Goal: Find specific page/section

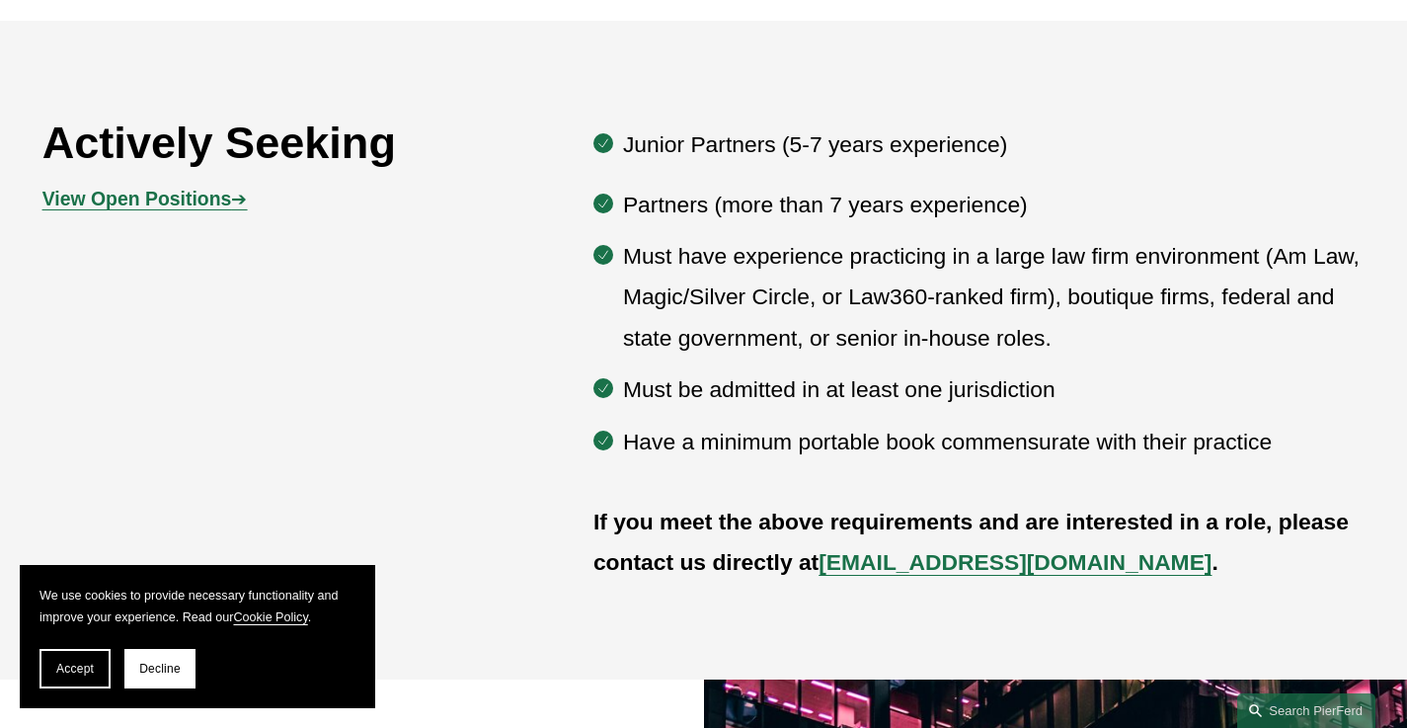
scroll to position [1011, 0]
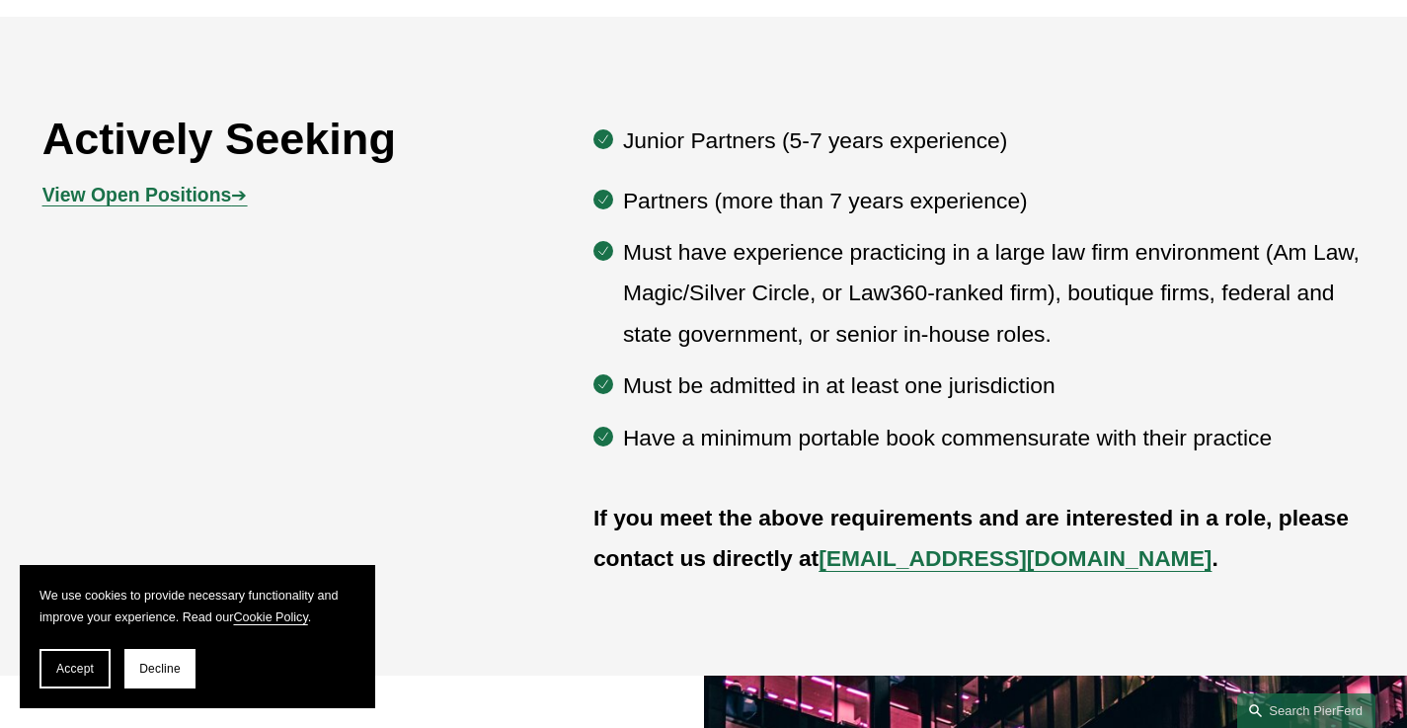
click at [157, 202] on strong "View Open Positions" at bounding box center [137, 195] width 190 height 22
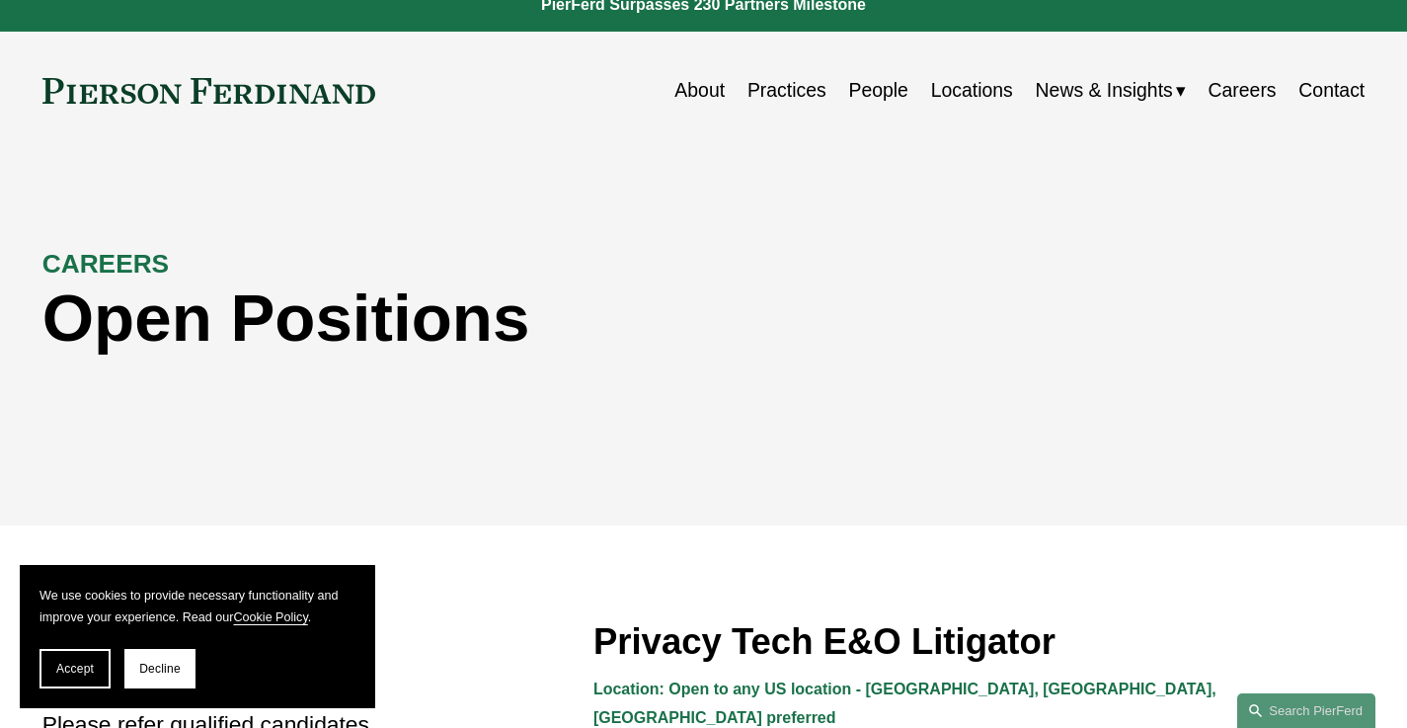
scroll to position [212, 0]
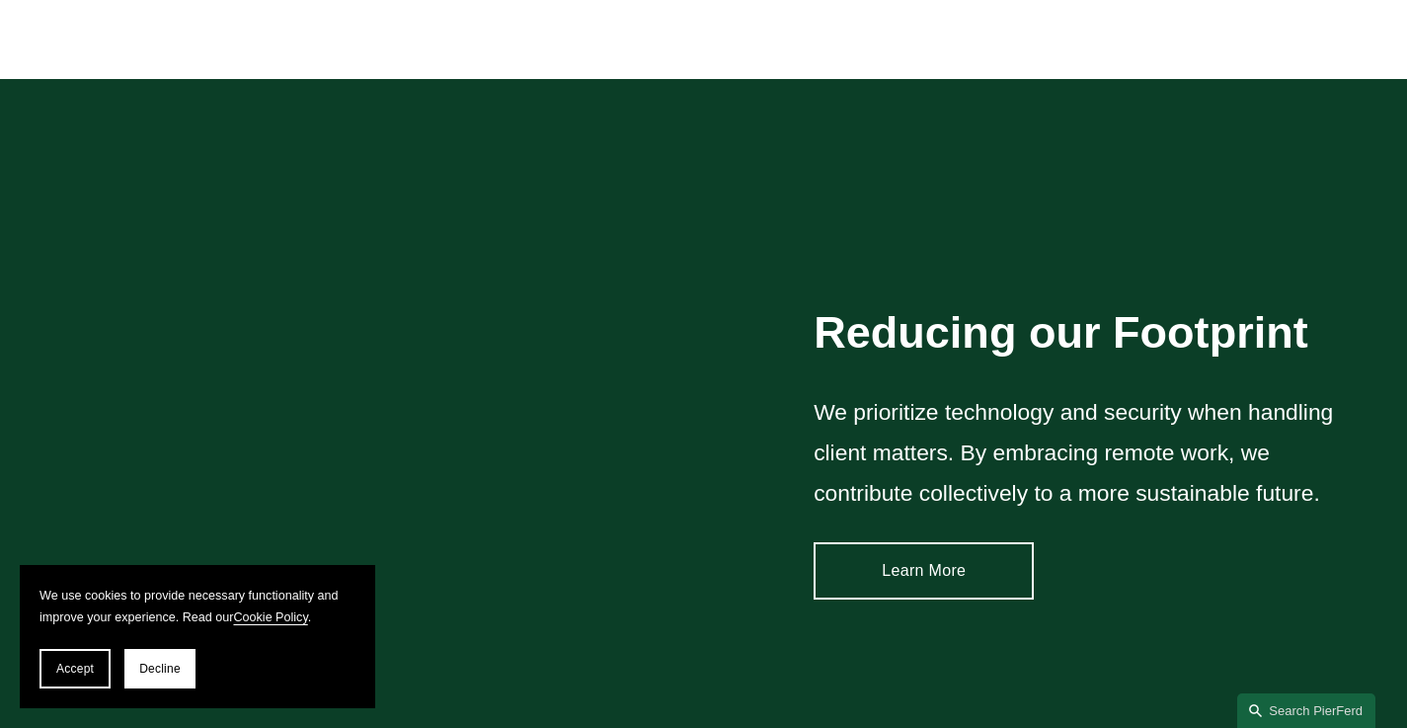
scroll to position [2875, 0]
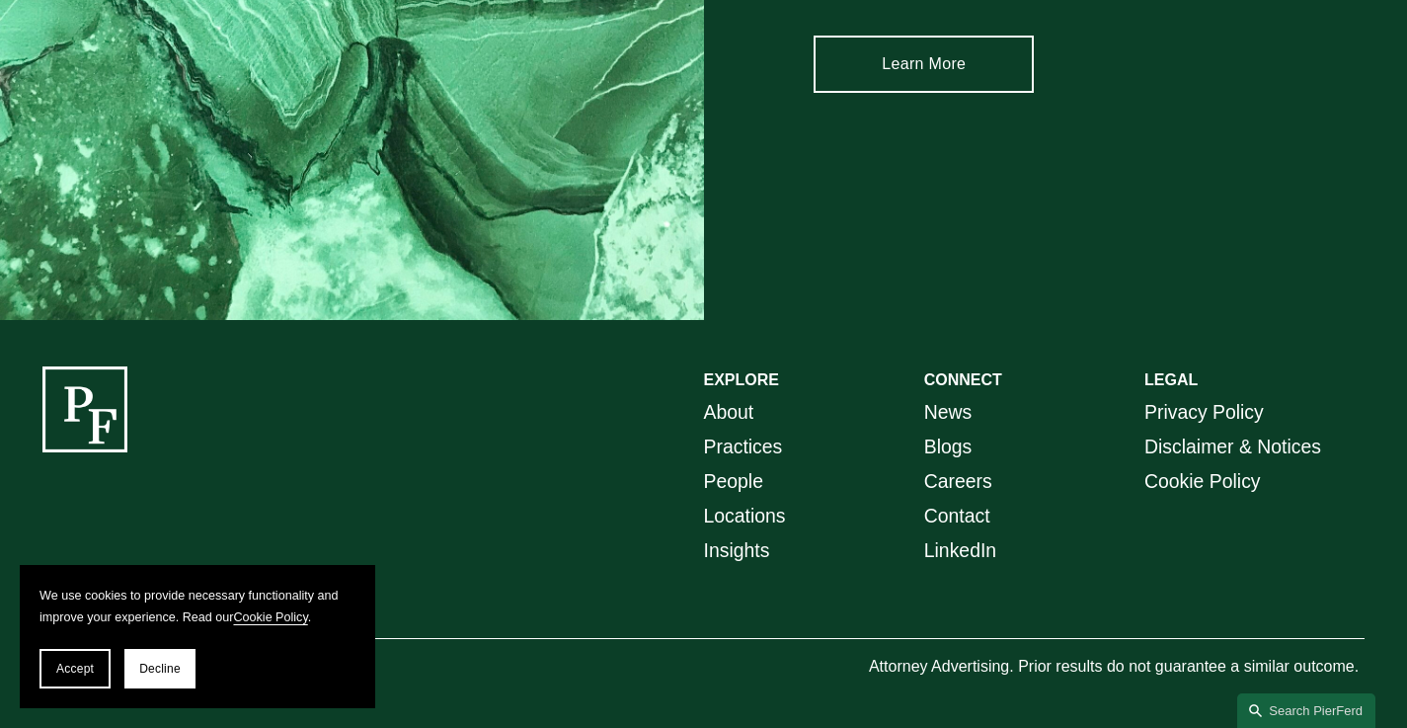
click at [953, 479] on link "Careers" at bounding box center [958, 481] width 68 height 35
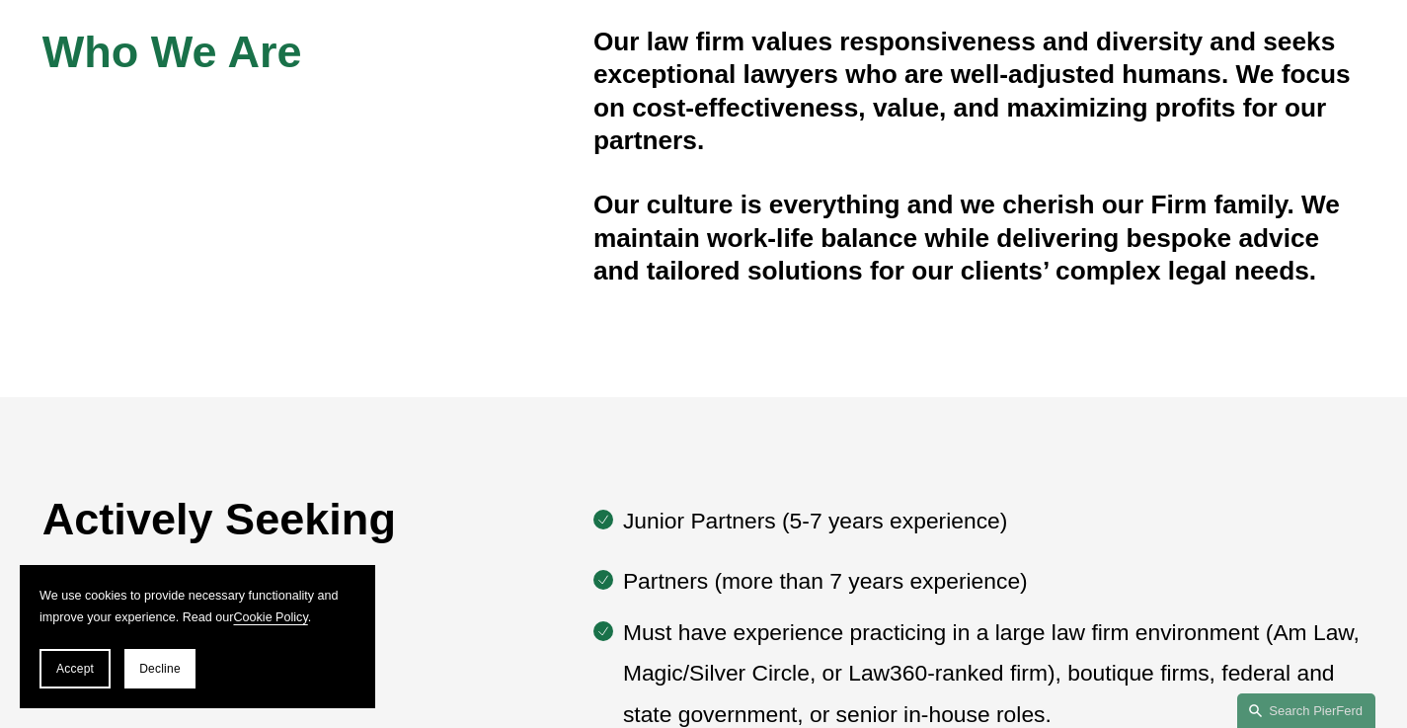
scroll to position [988, 0]
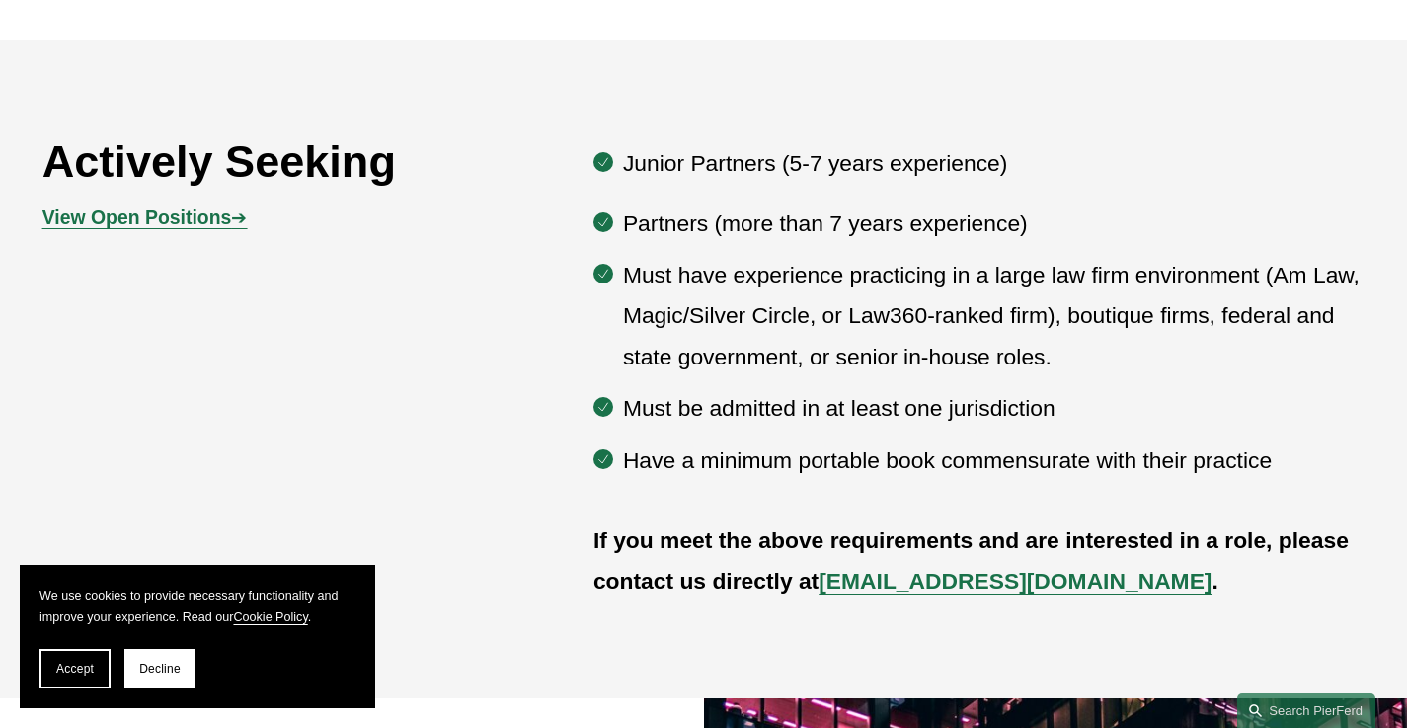
click at [181, 225] on strong "View Open Positions" at bounding box center [137, 217] width 190 height 22
